Goal: Task Accomplishment & Management: Manage account settings

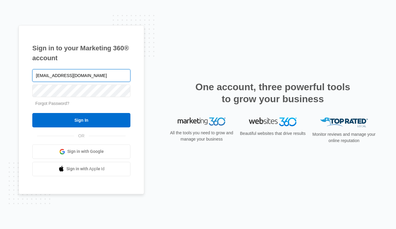
type input "[EMAIL_ADDRESS][DOMAIN_NAME]"
click at [55, 104] on link "Forgot Password?" at bounding box center [52, 103] width 34 height 5
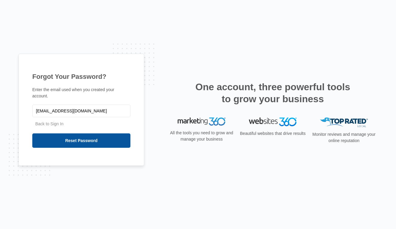
type input "[EMAIL_ADDRESS][DOMAIN_NAME]"
click at [60, 143] on input "Reset Password" at bounding box center [81, 140] width 98 height 14
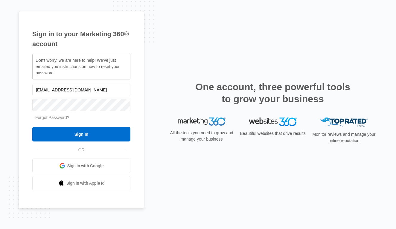
click at [139, 94] on div "Sign in to your Marketing 360® account Don't worry, we are here to help! We've …" at bounding box center [82, 109] width 126 height 197
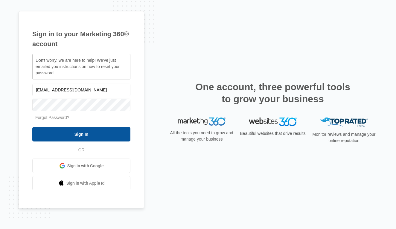
click at [81, 136] on input "Sign In" at bounding box center [81, 134] width 98 height 14
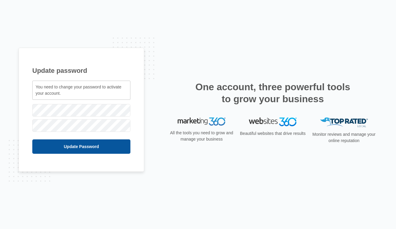
click at [64, 150] on input "Update Password" at bounding box center [81, 146] width 98 height 14
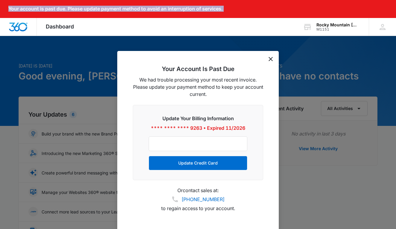
drag, startPoint x: 235, startPoint y: 59, endPoint x: 236, endPoint y: 46, distance: 12.9
click at [236, 36] on nav "Your account is past due. Please update payment method to avoid an interruption…" at bounding box center [198, 18] width 396 height 36
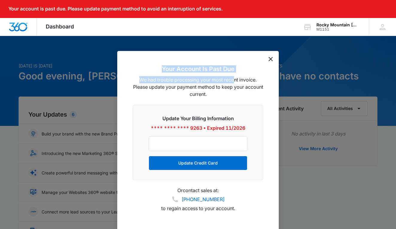
drag, startPoint x: 235, startPoint y: 55, endPoint x: 236, endPoint y: 81, distance: 26.3
click at [236, 81] on div "Your Account Is Past Due We had trouble processing your most recent invoice. Pl…" at bounding box center [198, 140] width 162 height 179
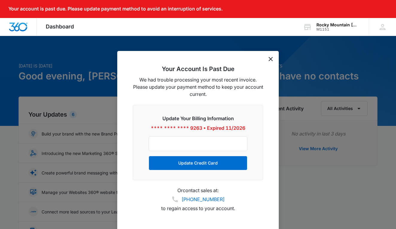
click at [263, 44] on div at bounding box center [198, 114] width 396 height 229
click at [202, 147] on div at bounding box center [198, 143] width 99 height 15
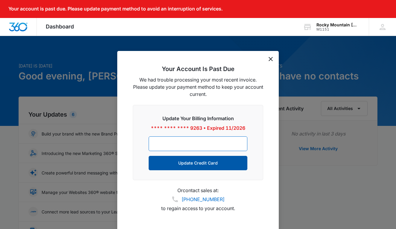
click at [213, 161] on button "Update Credit Card" at bounding box center [198, 163] width 99 height 14
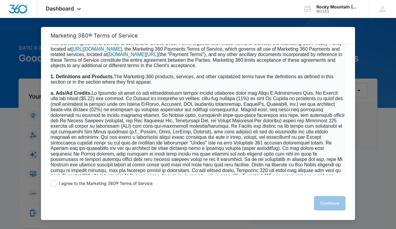
scroll to position [223, 0]
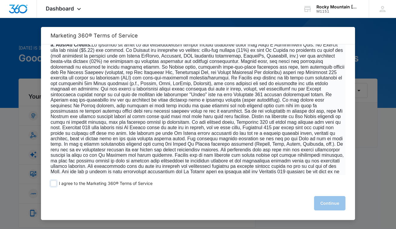
click at [53, 185] on span at bounding box center [54, 183] width 6 height 6
click at [53, 185] on input "I agree to the Marketing 360® Terms of Service" at bounding box center [54, 183] width 6 height 6
checkbox input "true"
click at [336, 209] on button "Continue" at bounding box center [329, 203] width 31 height 14
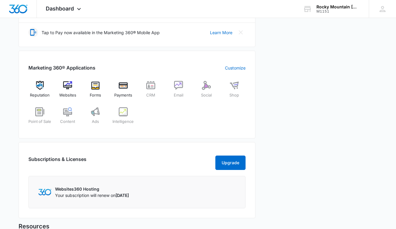
scroll to position [245, 0]
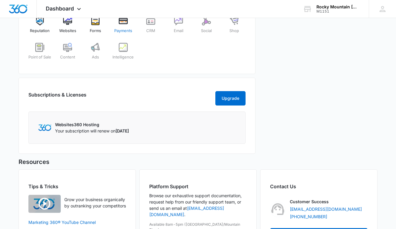
click at [121, 19] on img at bounding box center [123, 20] width 9 height 9
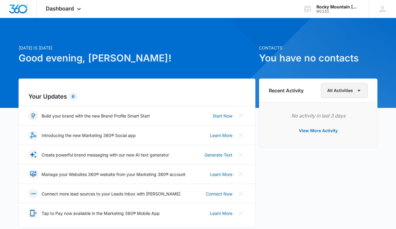
click at [340, 88] on button "All Activities" at bounding box center [344, 90] width 47 height 15
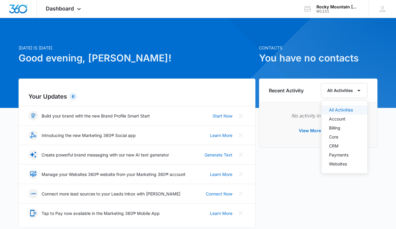
click at [336, 114] on button "All Activities" at bounding box center [344, 109] width 45 height 9
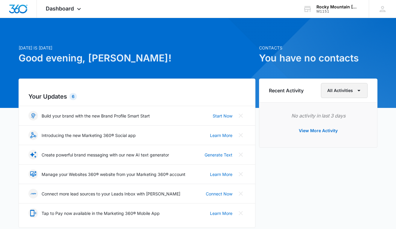
click at [337, 95] on button "All Activities" at bounding box center [344, 90] width 47 height 15
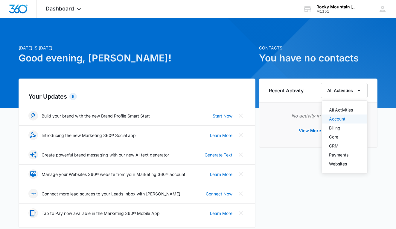
click at [337, 119] on div "Account" at bounding box center [341, 119] width 24 height 4
click at [311, 10] on icon at bounding box center [307, 8] width 9 height 9
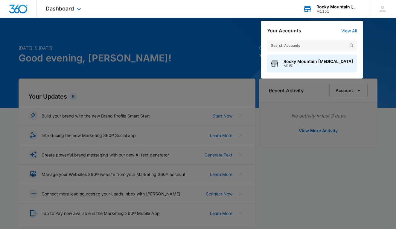
click at [308, 12] on icon at bounding box center [307, 8] width 9 height 9
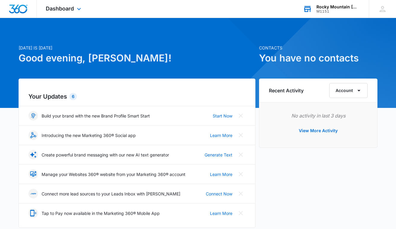
click at [308, 11] on icon at bounding box center [307, 9] width 7 height 5
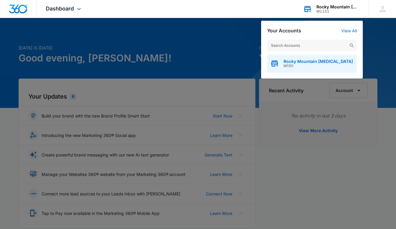
click at [302, 60] on span "Rocky Mountain Chiropractic" at bounding box center [318, 61] width 69 height 5
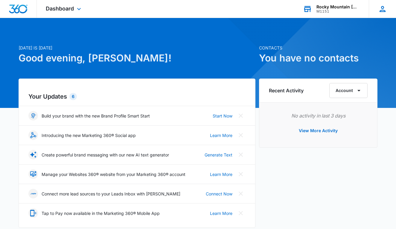
click at [377, 14] on div "AG Austin Gore austingoredc@gmail.com My Profile Notifications Support Logout T…" at bounding box center [382, 9] width 27 height 18
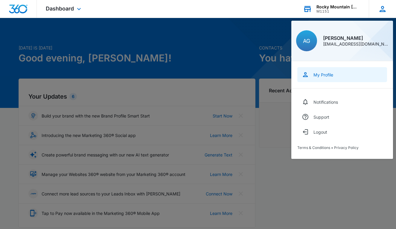
click at [320, 75] on div "My Profile" at bounding box center [324, 74] width 20 height 5
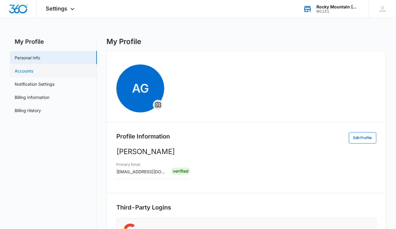
click at [33, 69] on link "Accounts" at bounding box center [24, 71] width 19 height 6
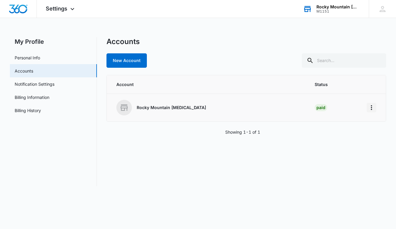
click at [372, 109] on icon "Home" at bounding box center [371, 107] width 1 height 5
click at [363, 124] on button "Go to Dashboard" at bounding box center [348, 124] width 55 height 9
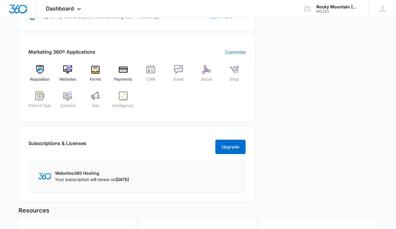
scroll to position [197, 0]
